Goal: Task Accomplishment & Management: Manage account settings

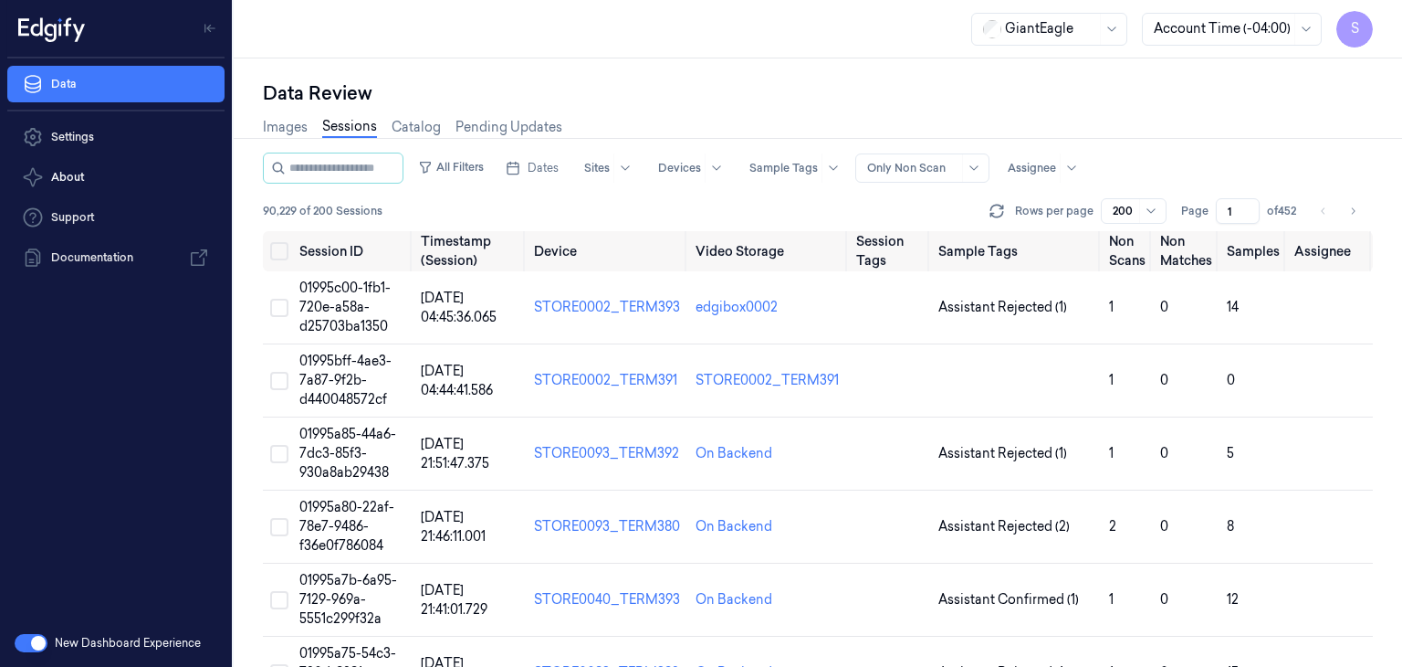
click at [1114, 29] on html "S Data Settings About Support Documentation New Dashboard Experience GiantEagle…" at bounding box center [701, 333] width 1402 height 667
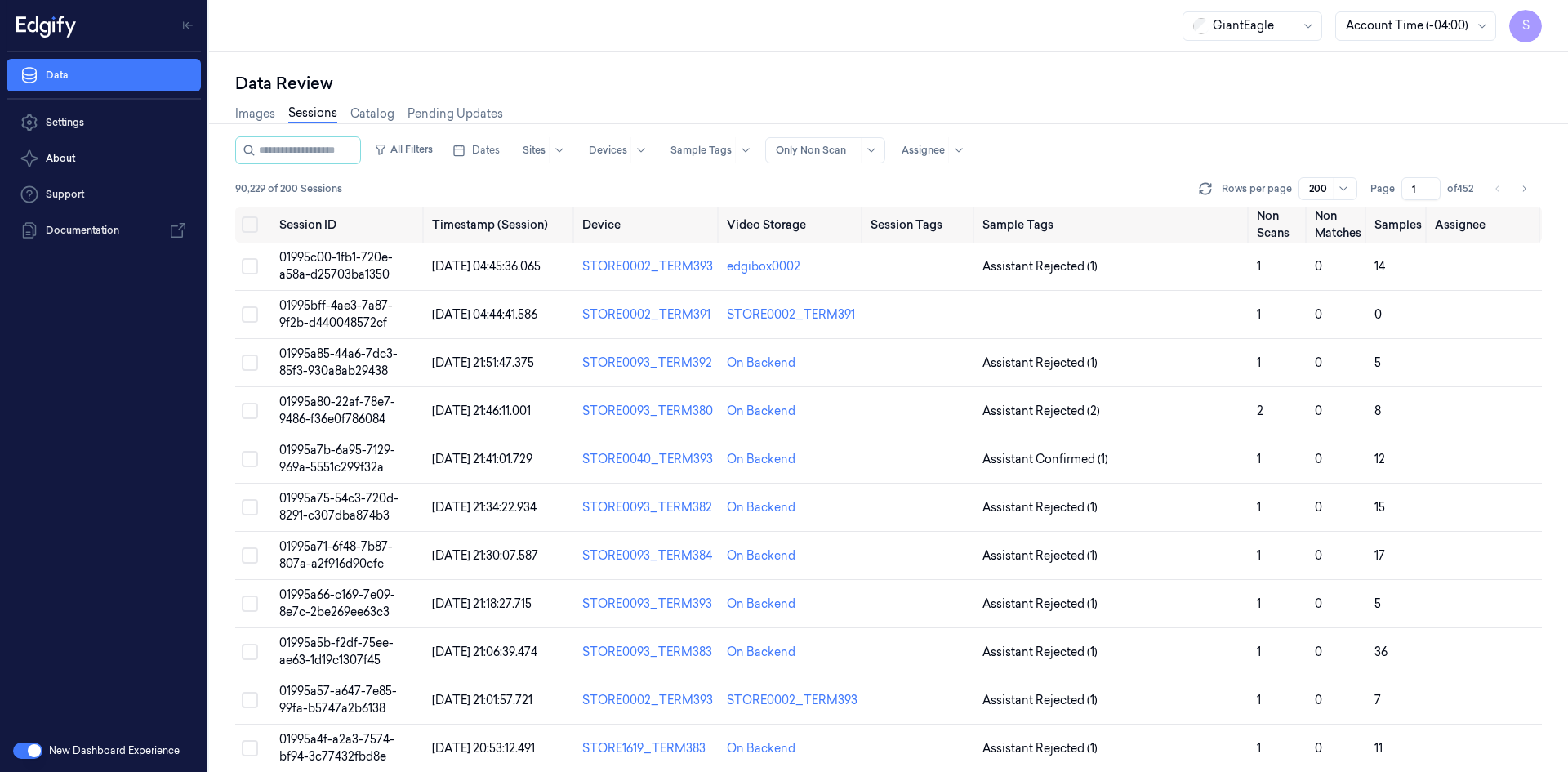
click at [1270, 26] on div at bounding box center [1253, 25] width 81 height 17
click at [1372, 64] on div "Data Review Images Sessions Catalog Pending Updates All Filters Dates Sites Dev…" at bounding box center [888, 411] width 1359 height 719
click at [500, 151] on span "Dates" at bounding box center [486, 150] width 28 height 14
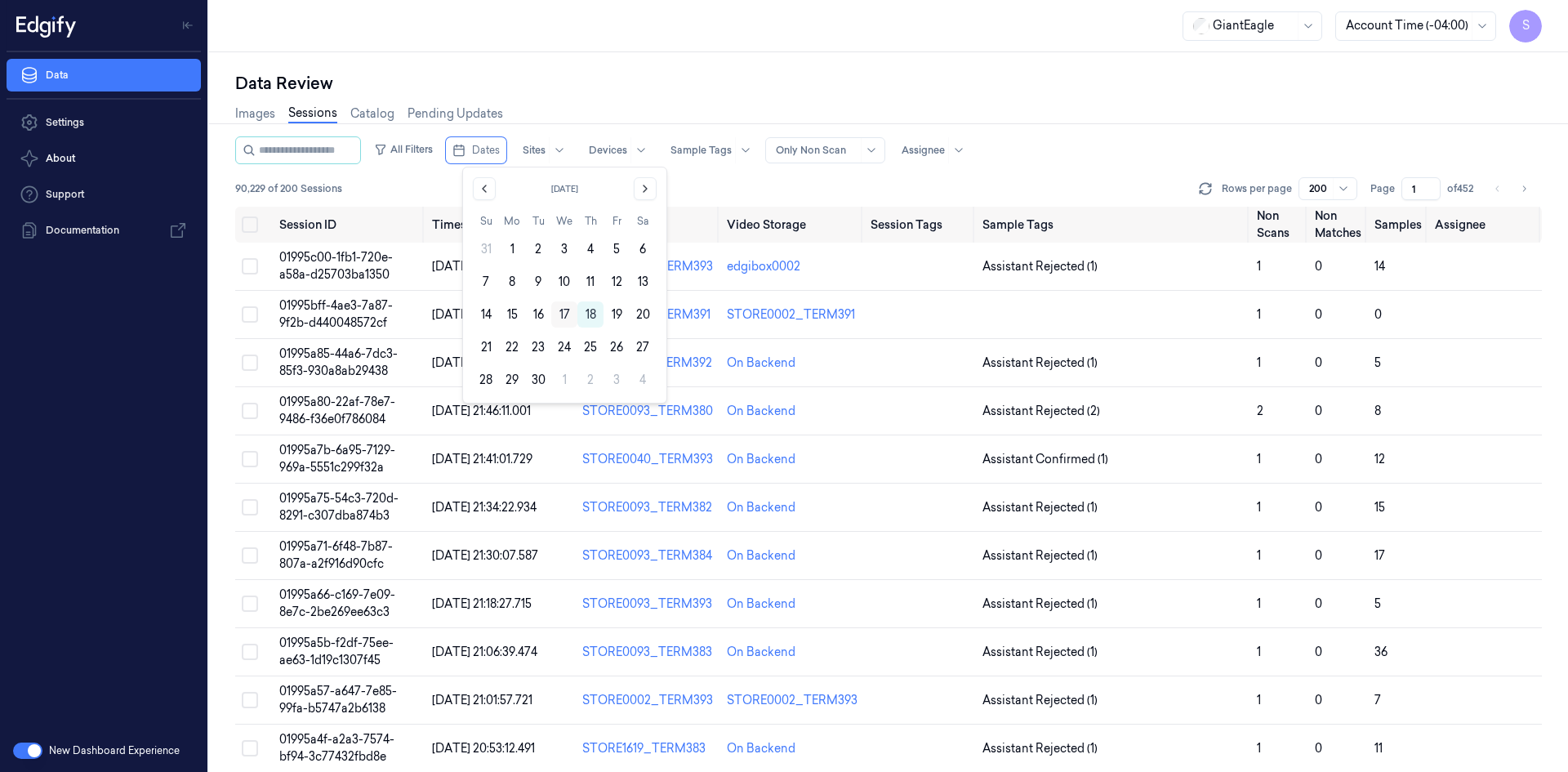
click at [562, 315] on button "17" at bounding box center [564, 314] width 26 height 26
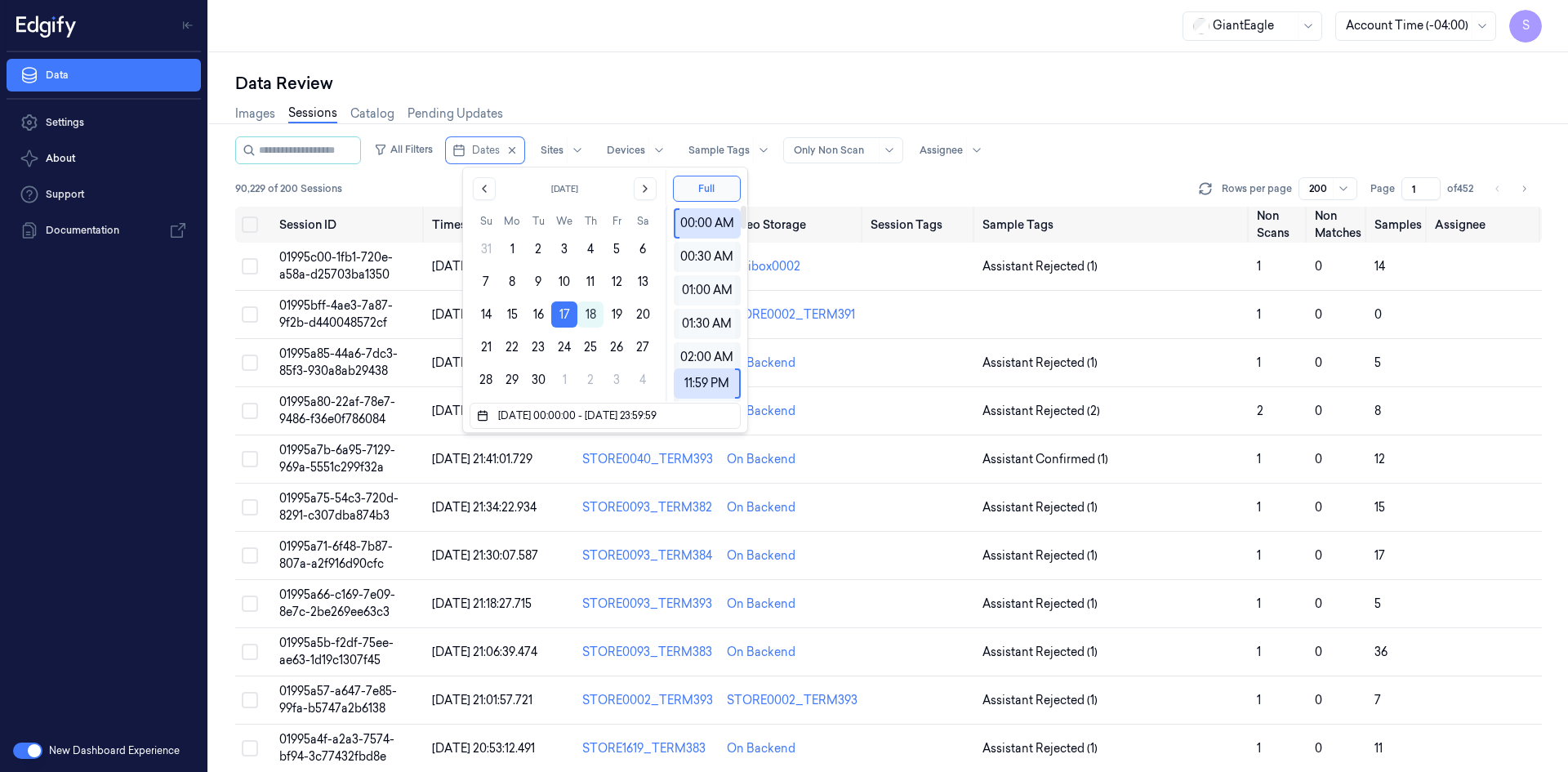
click at [1211, 104] on div "Images Sessions Catalog Pending Updates" at bounding box center [888, 115] width 1307 height 42
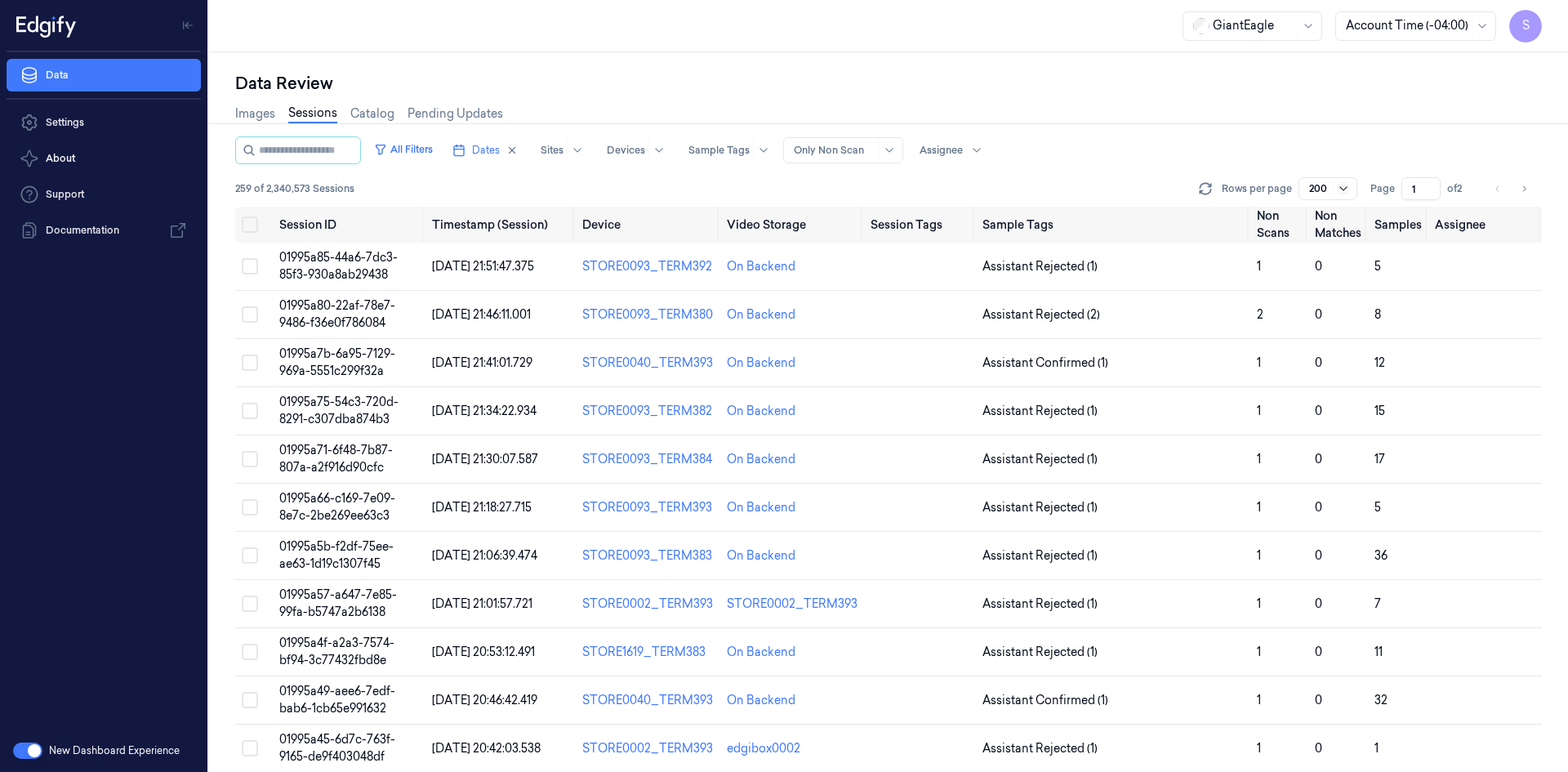
click at [1346, 184] on icon at bounding box center [1343, 189] width 13 height 13
click at [487, 152] on button "Dates" at bounding box center [486, 149] width 79 height 26
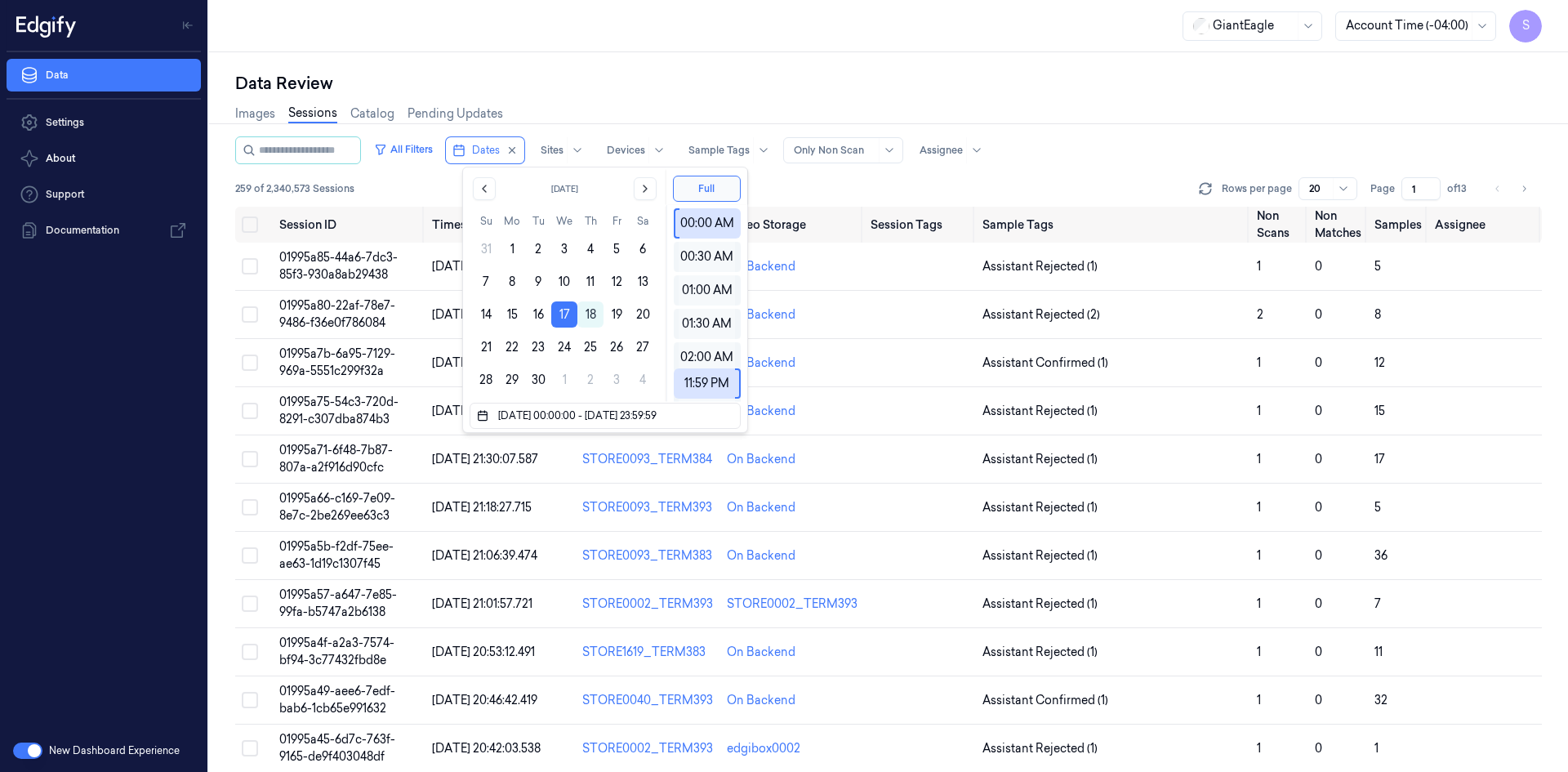
click at [1194, 86] on div "Data Review" at bounding box center [888, 83] width 1307 height 23
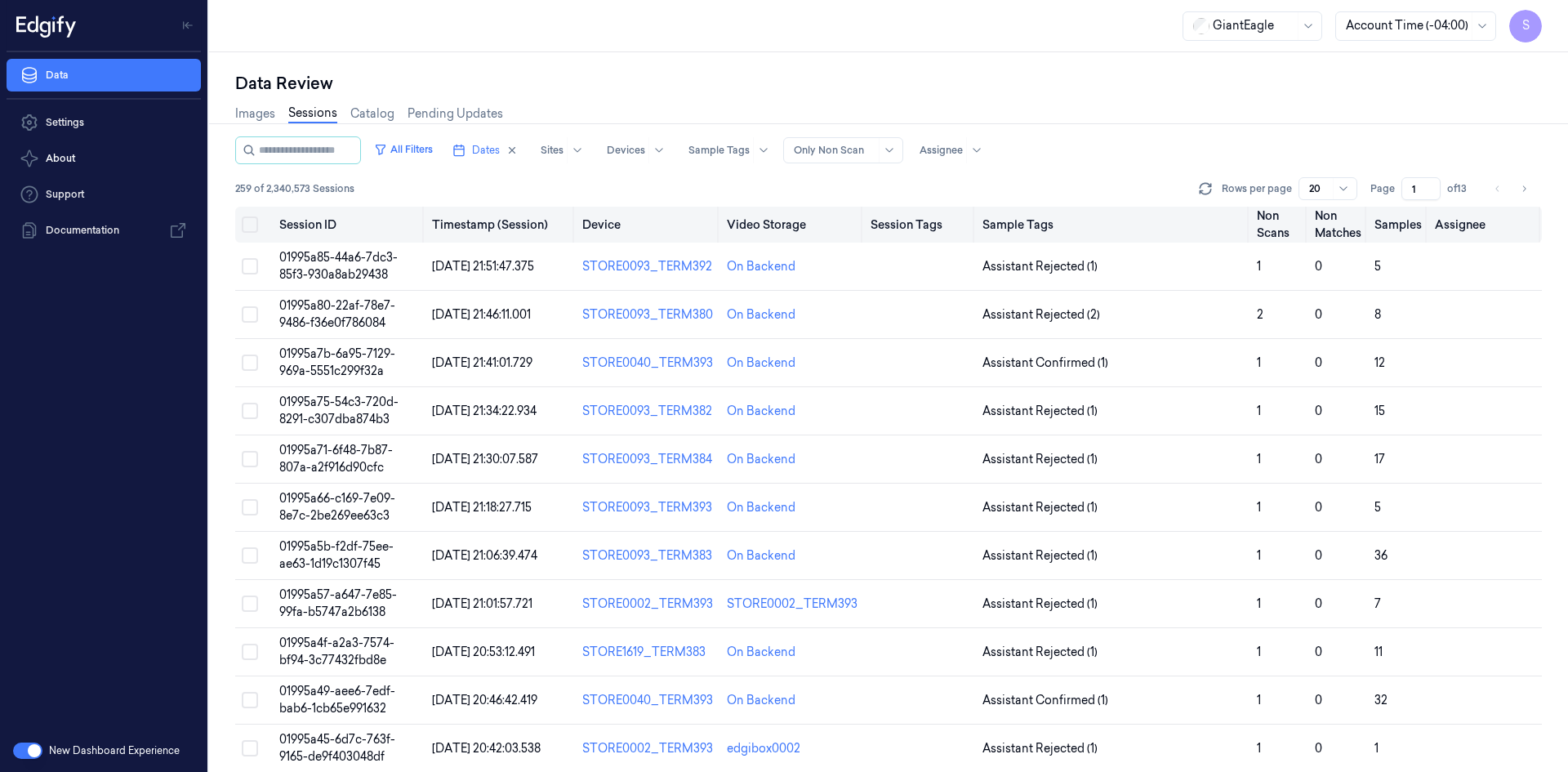
click at [250, 233] on th at bounding box center [254, 225] width 38 height 36
click at [249, 229] on button "Select all" at bounding box center [250, 225] width 16 height 16
click at [1520, 28] on span "S" at bounding box center [1525, 26] width 33 height 33
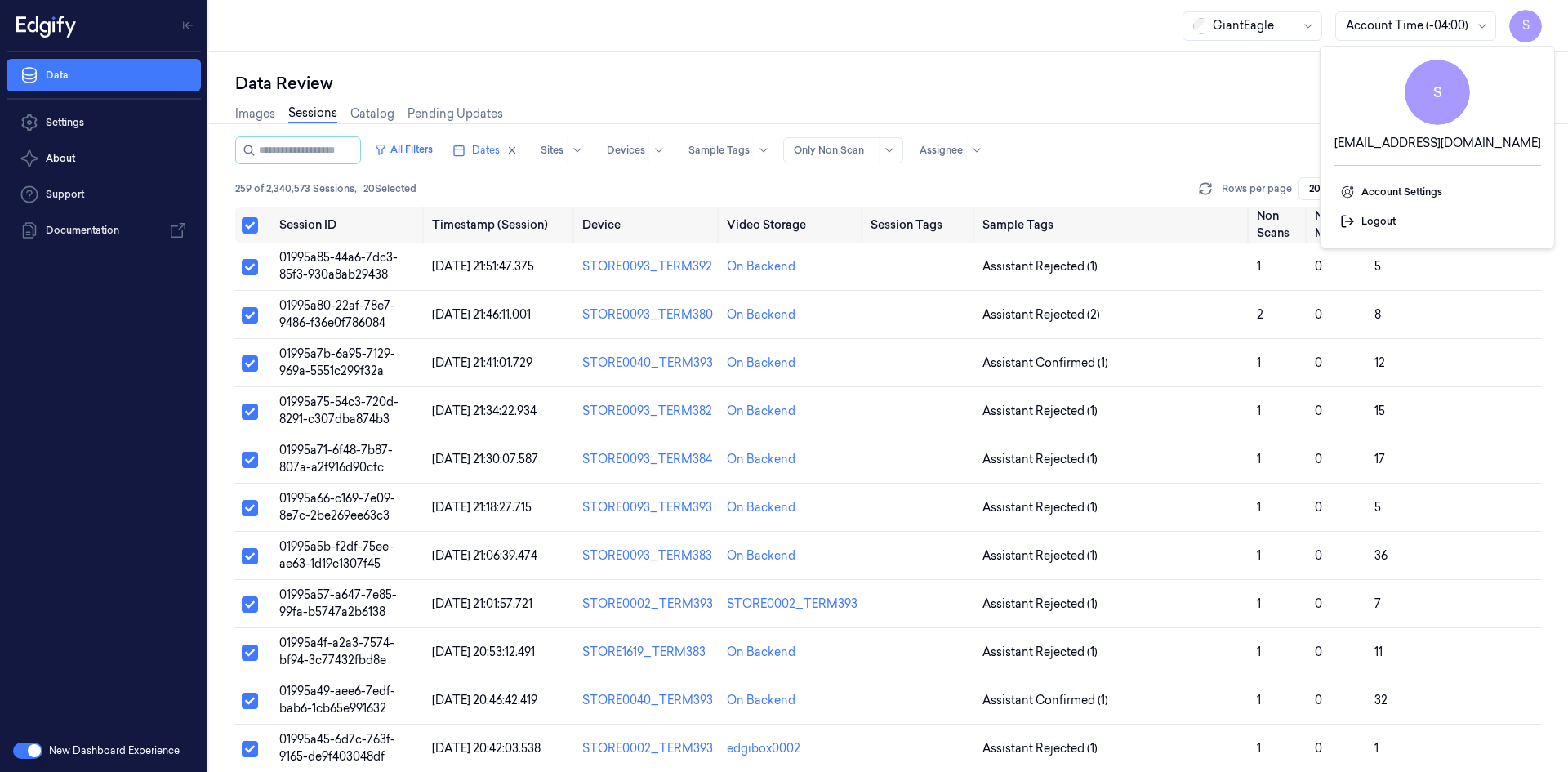
click at [1231, 90] on div "Data Review" at bounding box center [888, 83] width 1307 height 23
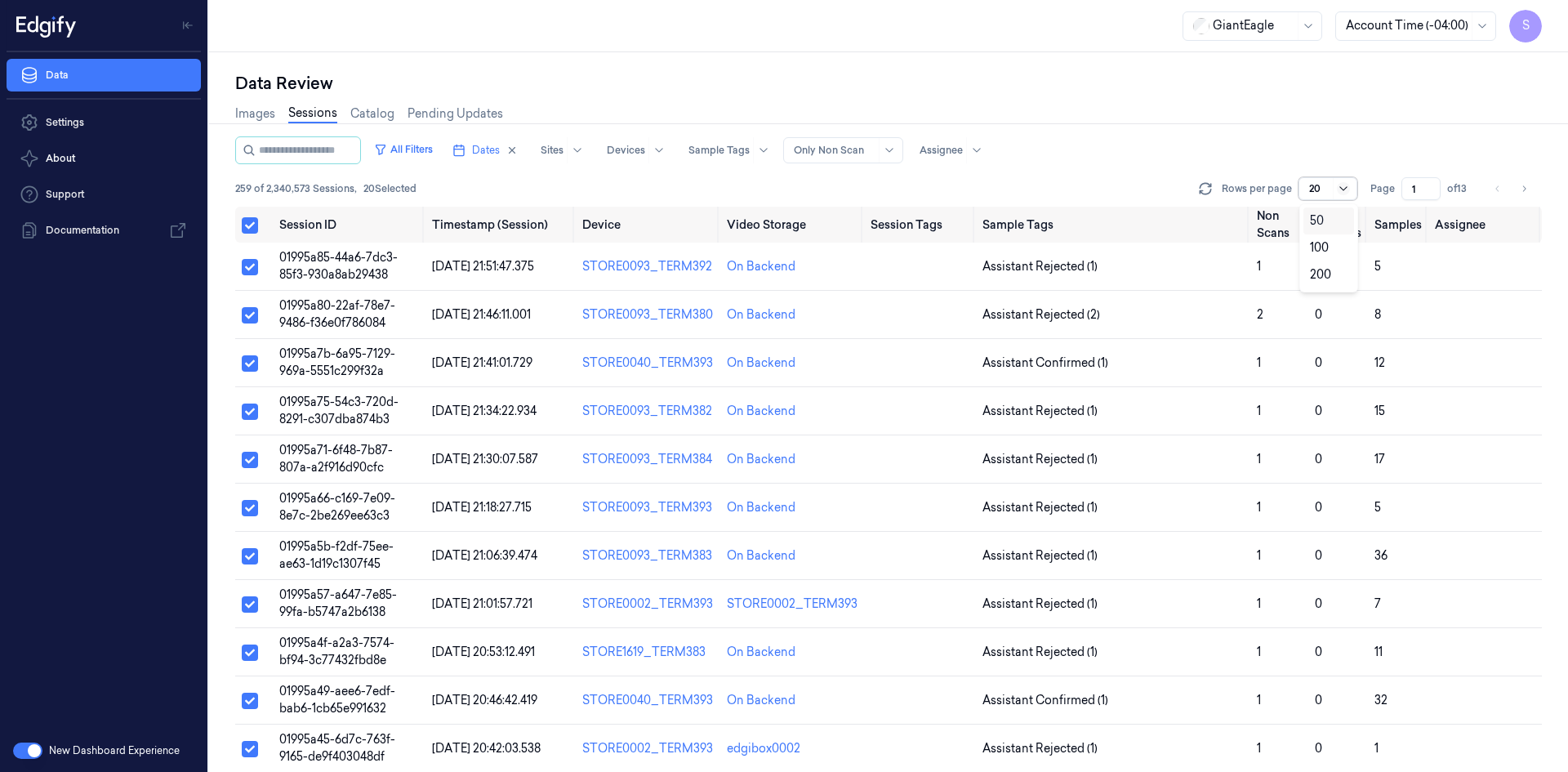
click at [1348, 189] on icon at bounding box center [1343, 189] width 13 height 13
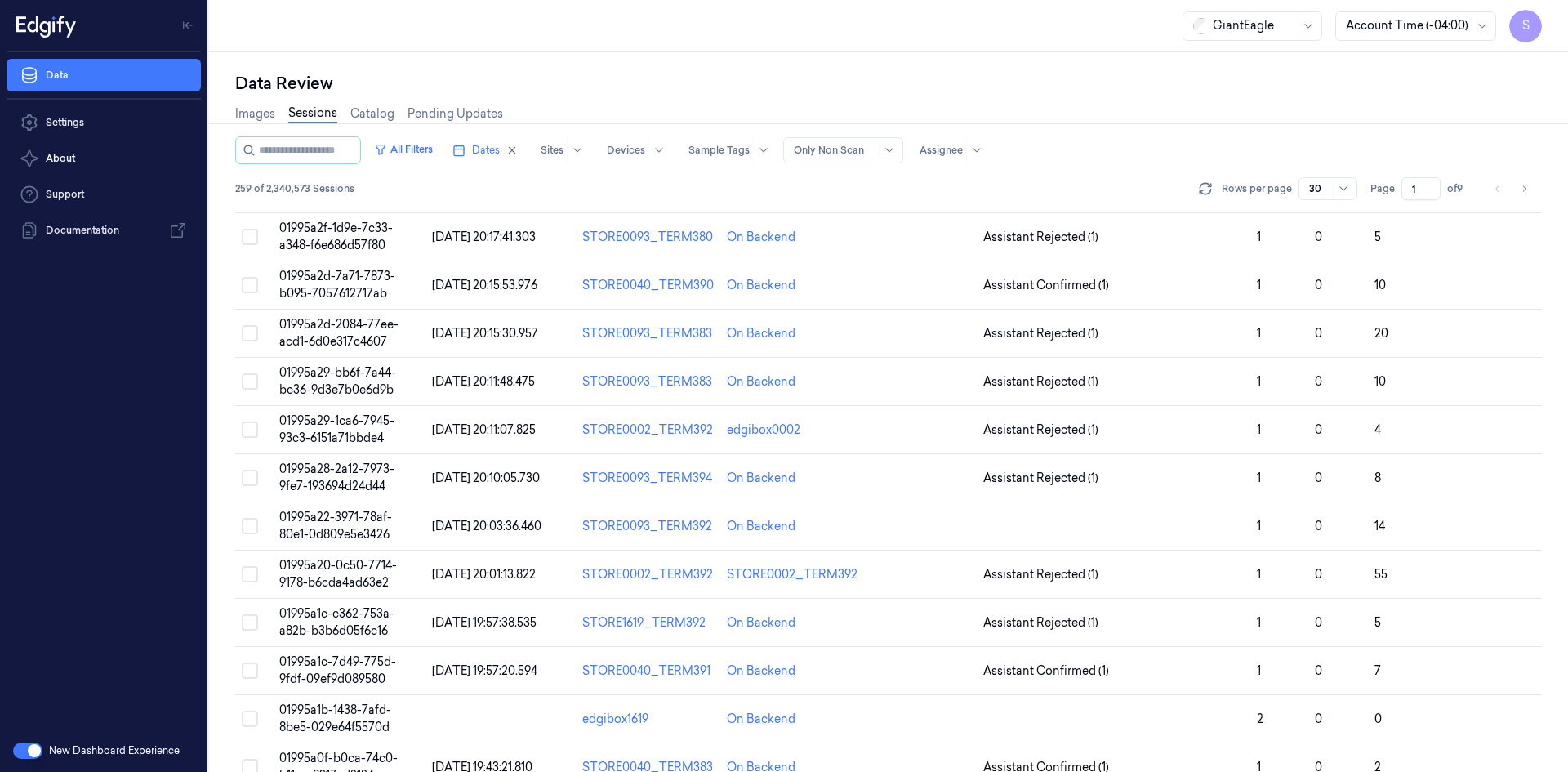
scroll to position [929, 0]
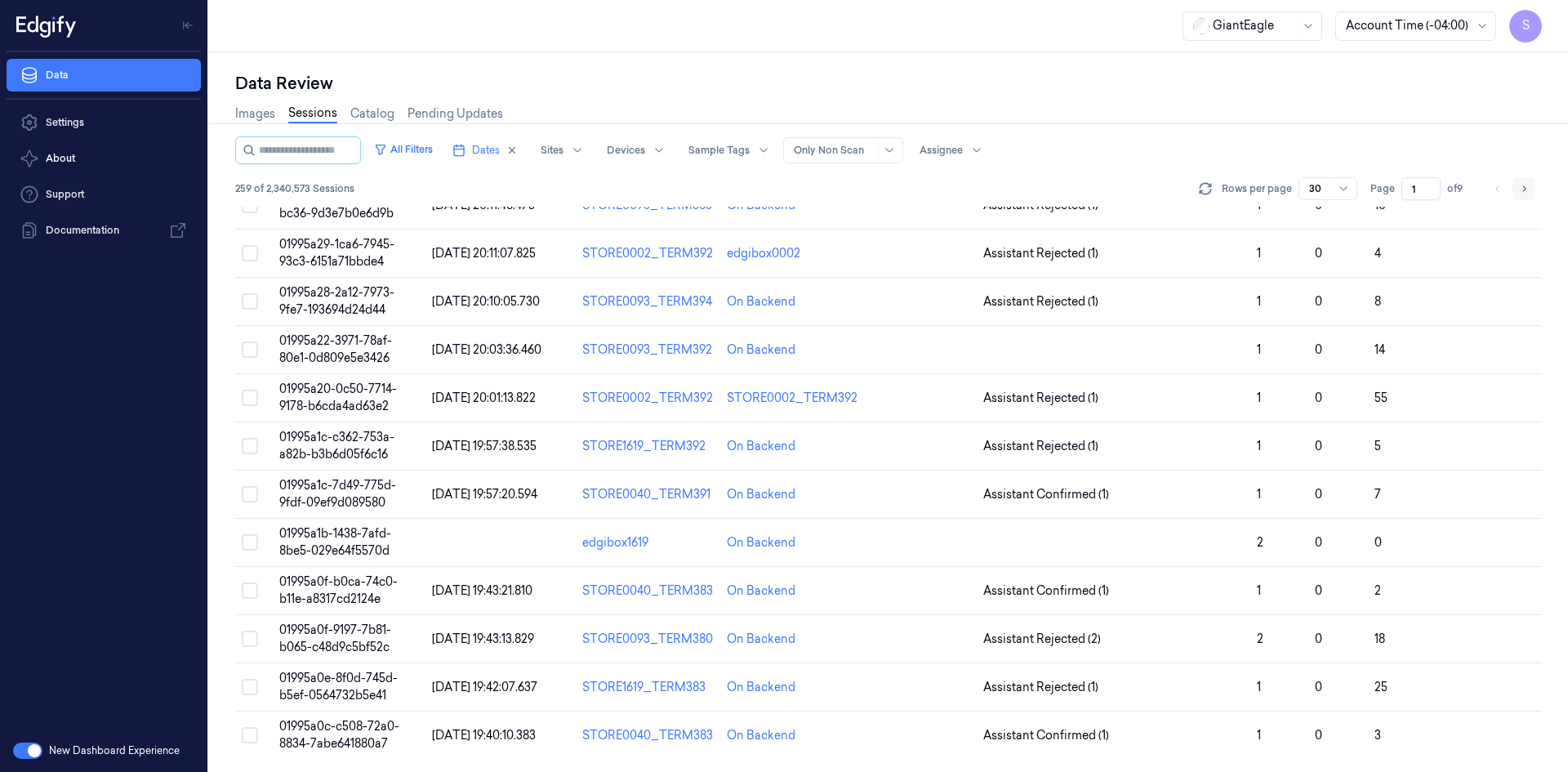
click at [1526, 187] on icon "Go to next page" at bounding box center [1523, 189] width 10 height 13
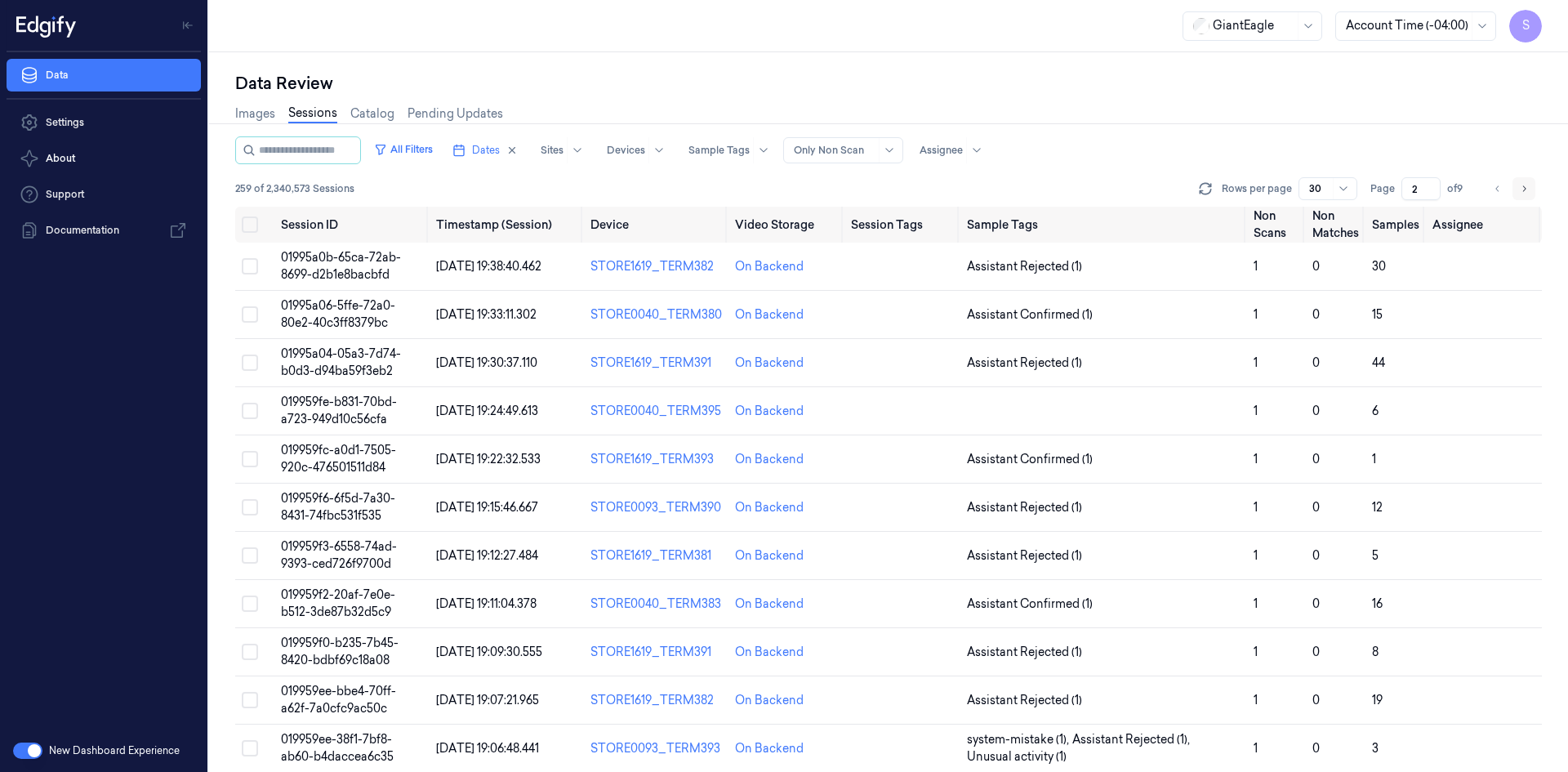
click at [1526, 187] on icon "Go to next page" at bounding box center [1523, 189] width 10 height 13
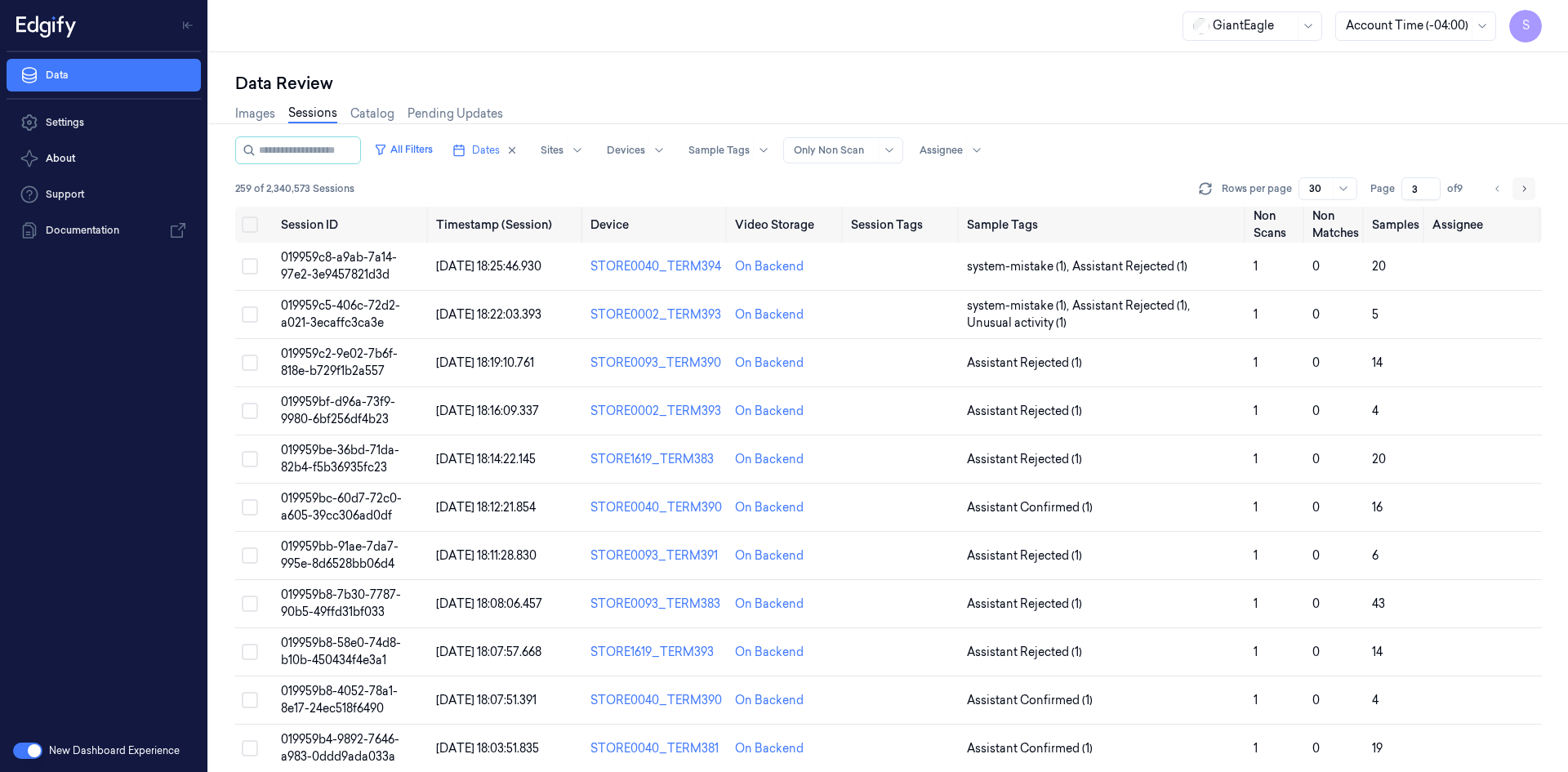
click at [1526, 187] on icon "Go to next page" at bounding box center [1523, 189] width 10 height 13
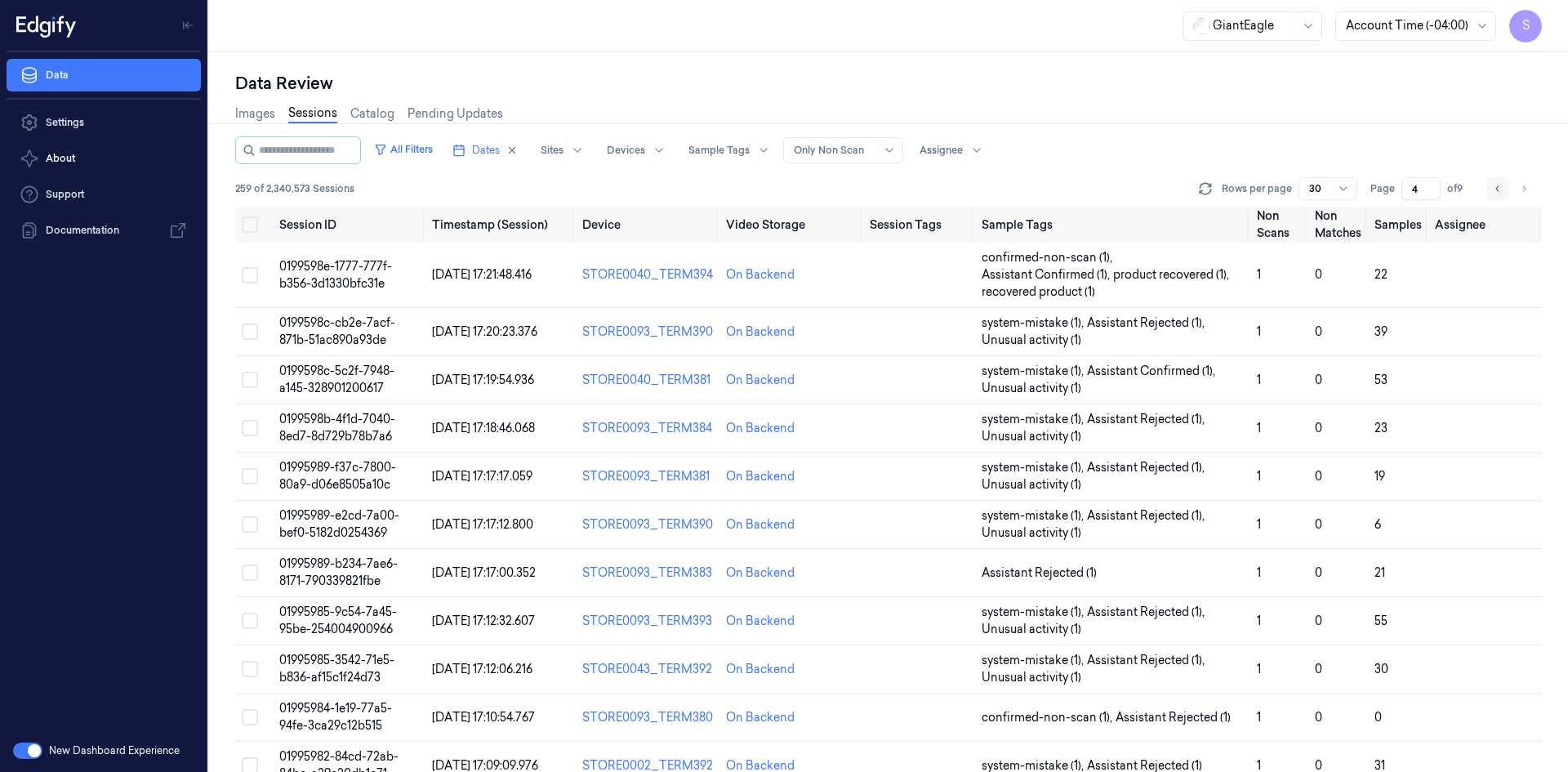
click at [1493, 188] on icon "Go to previous page" at bounding box center [1497, 189] width 10 height 13
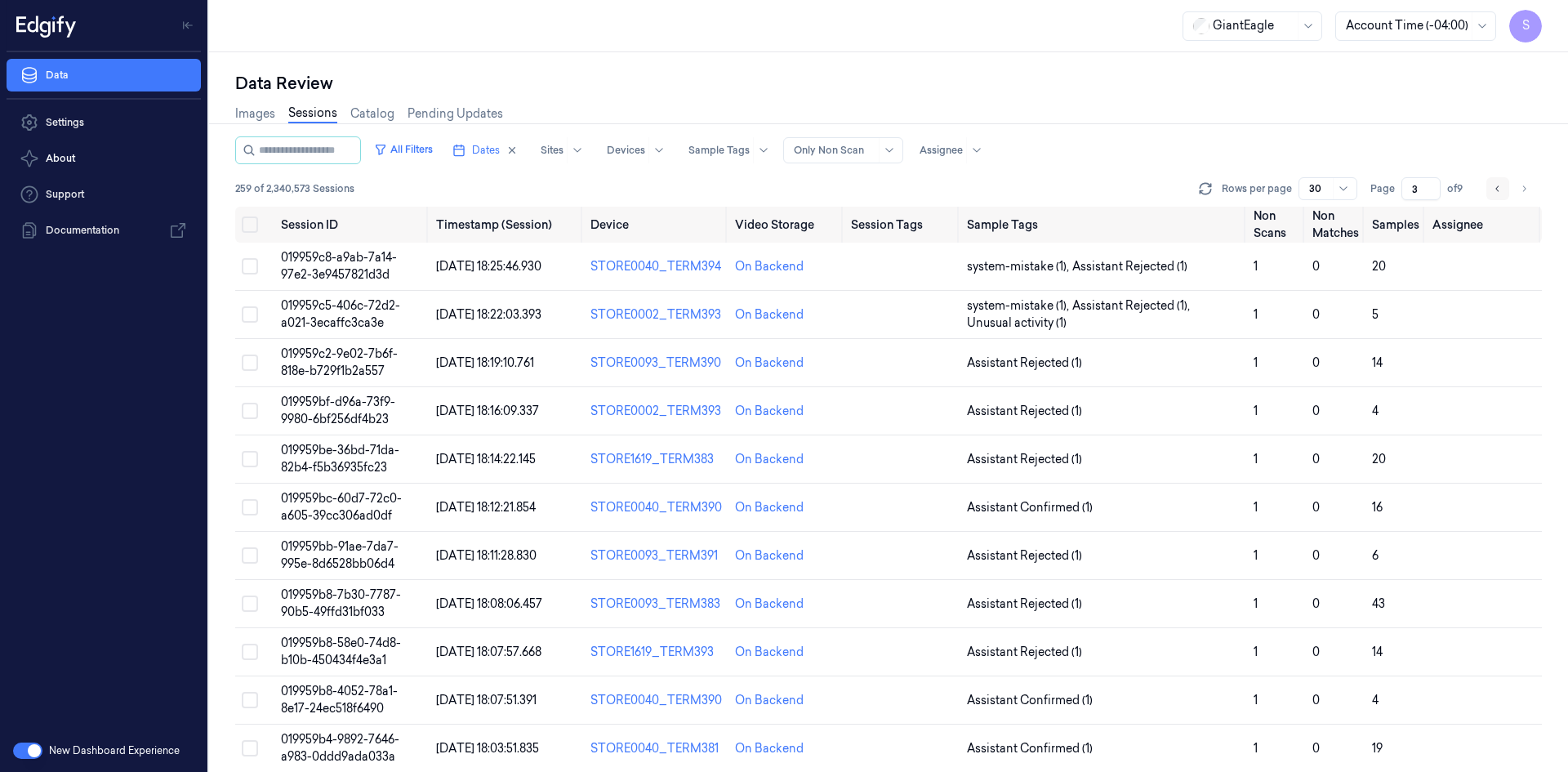
click at [1494, 188] on icon "Go to previous page" at bounding box center [1497, 189] width 10 height 13
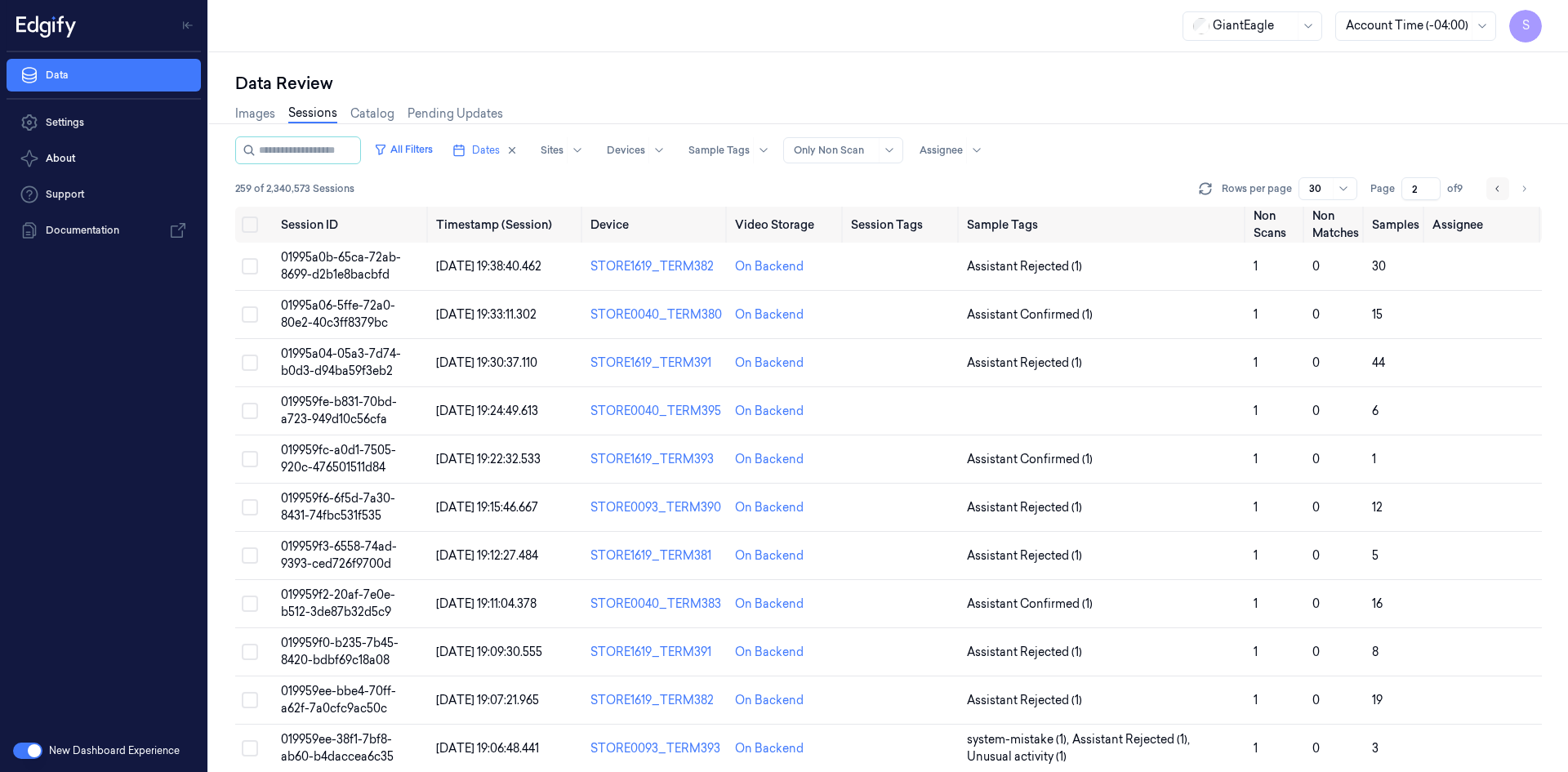
click at [1496, 187] on icon "Go to previous page" at bounding box center [1497, 189] width 10 height 13
click at [1496, 187] on li "pagination" at bounding box center [1498, 189] width 23 height 23
type input "1"
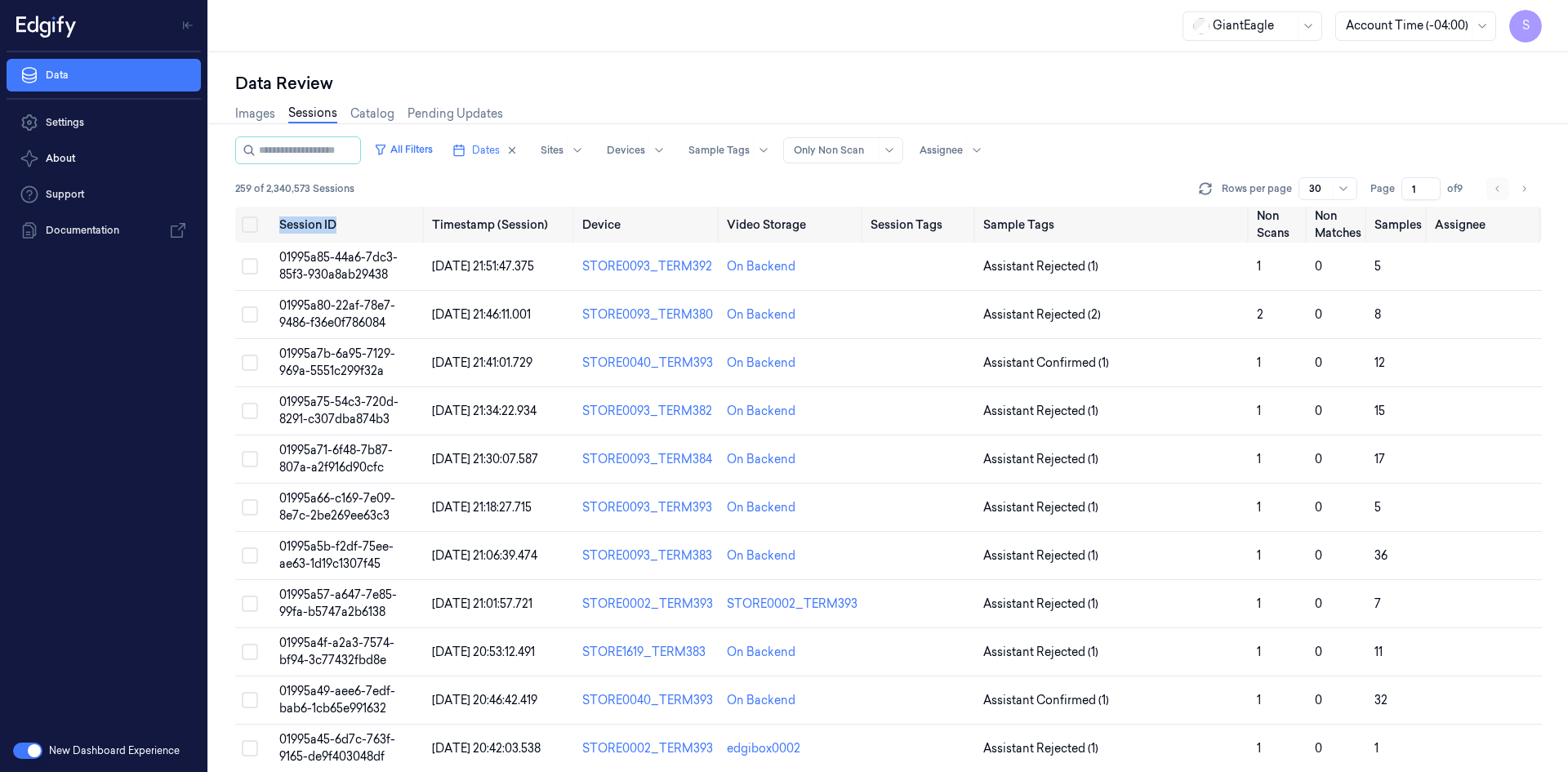
click at [1496, 187] on li "pagination" at bounding box center [1498, 189] width 23 height 23
click at [338, 265] on td "01995a85-44a6-7dc3-85f3-930a8ab29438" at bounding box center [349, 267] width 152 height 48
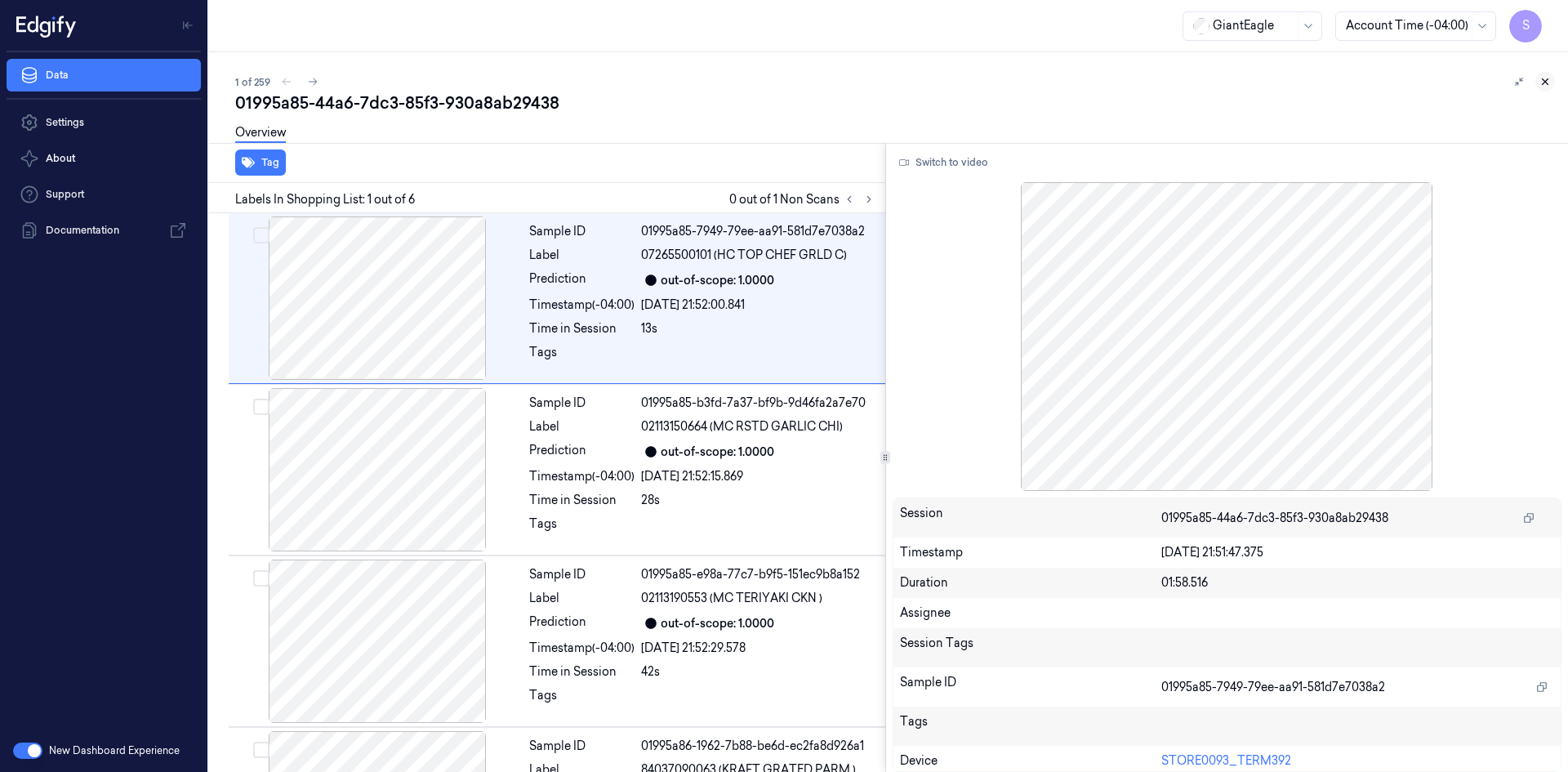
click at [1549, 81] on icon at bounding box center [1545, 81] width 12 height 12
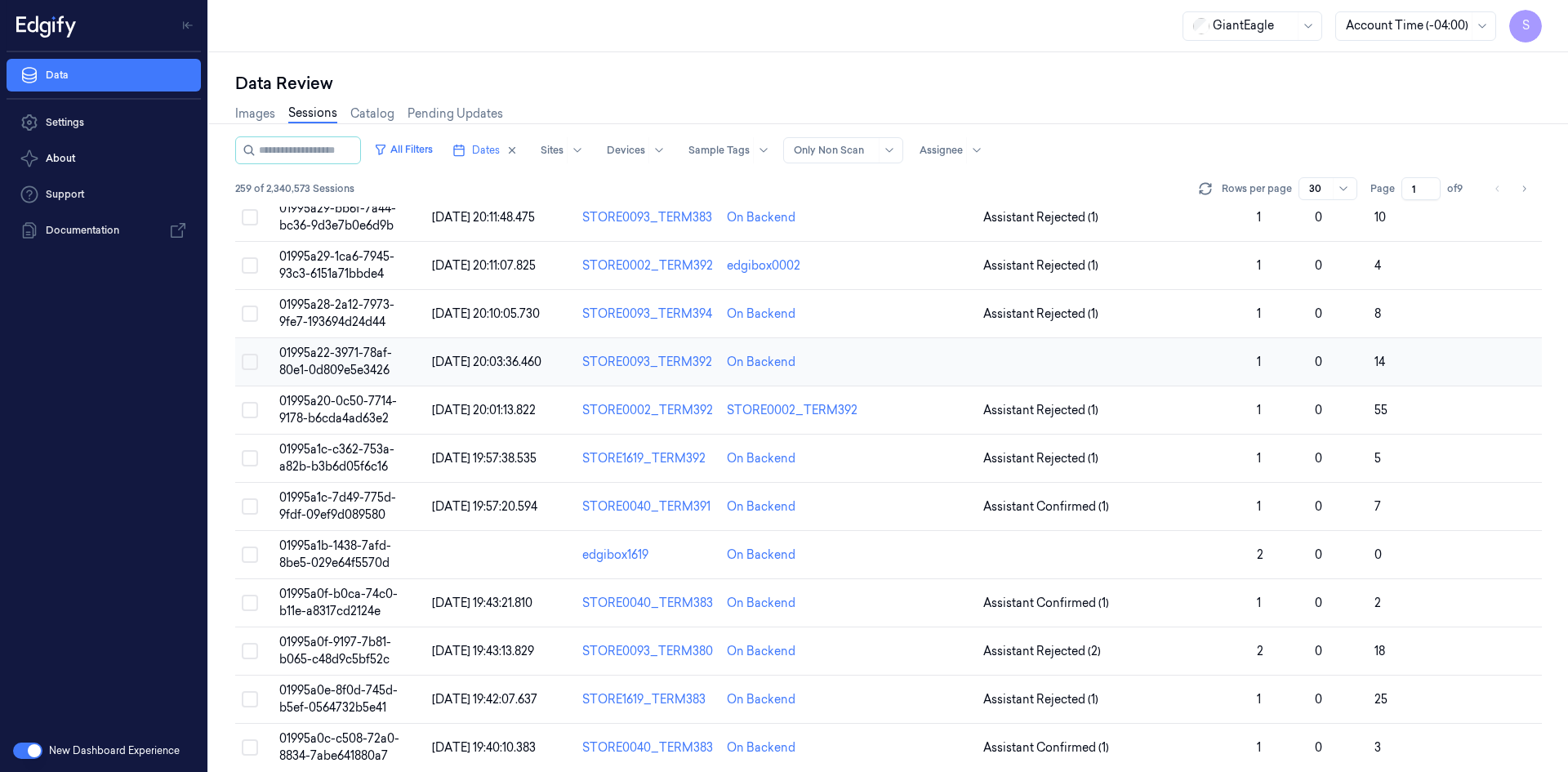
scroll to position [929, 0]
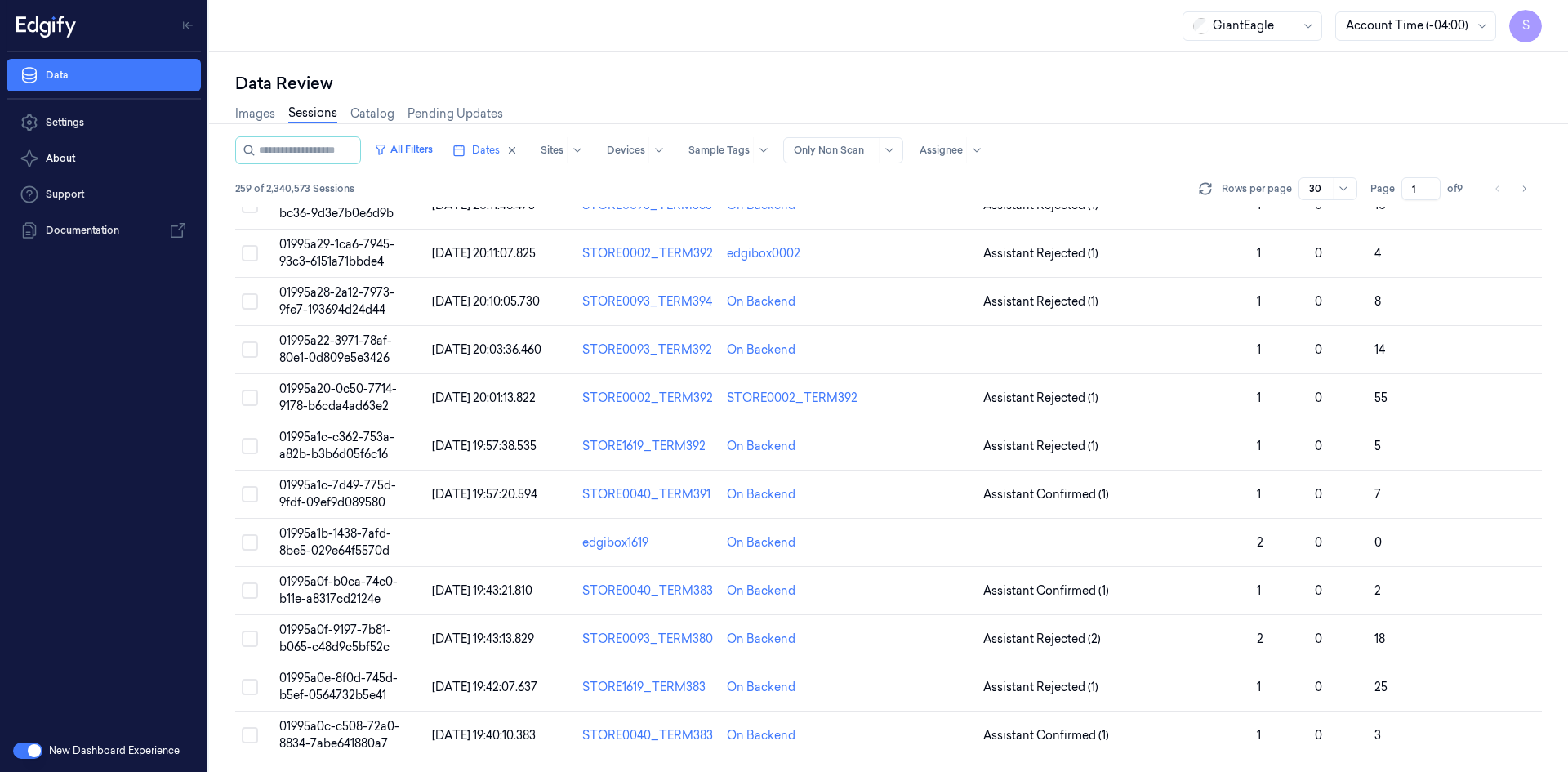
click at [1530, 30] on span "S" at bounding box center [1525, 26] width 33 height 33
click at [1385, 219] on span "Logout" at bounding box center [1437, 221] width 194 height 14
